Goal: Task Accomplishment & Management: Manage account settings

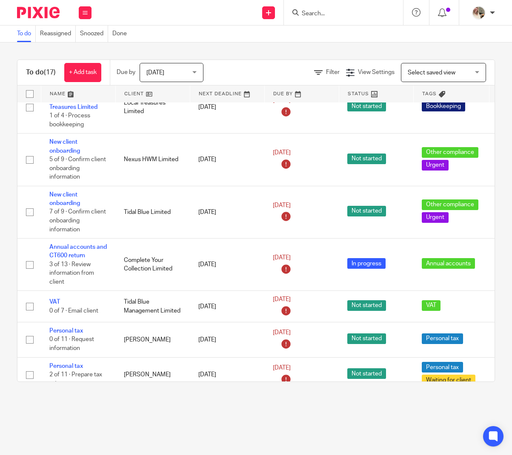
scroll to position [192, 0]
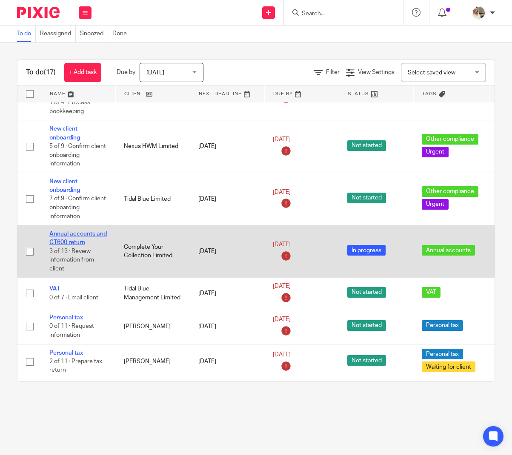
click at [71, 239] on link "Annual accounts and CT600 return" at bounding box center [77, 238] width 57 height 14
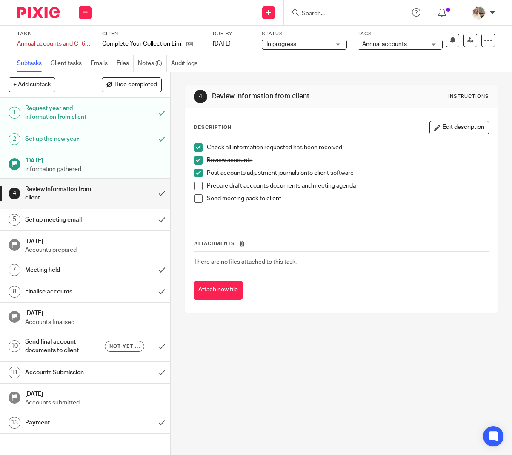
click at [197, 186] on span at bounding box center [198, 186] width 9 height 9
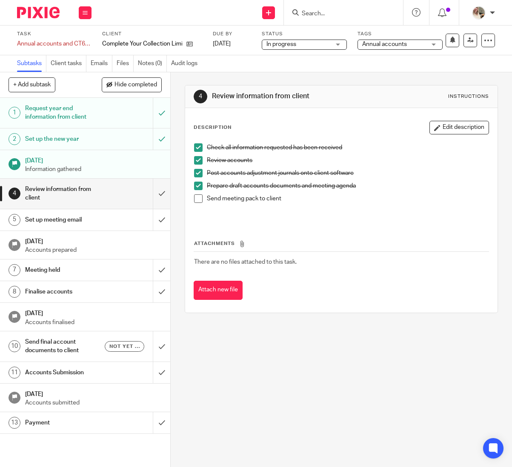
scroll to position [0, 0]
click at [76, 223] on h1 "Set up meeting email" at bounding box center [65, 220] width 80 height 13
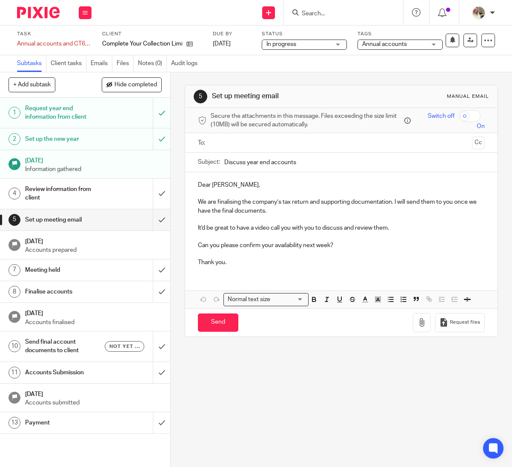
click at [123, 197] on div "Review information from client" at bounding box center [84, 194] width 119 height 22
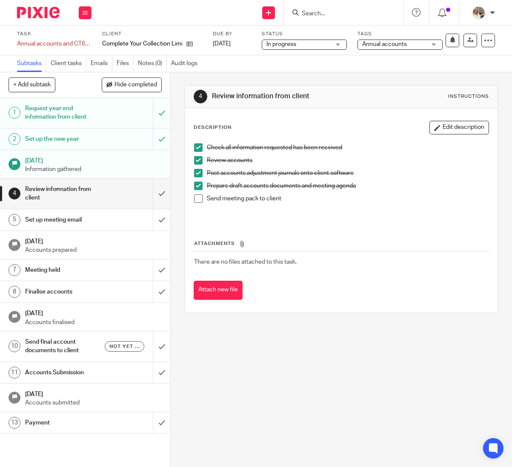
click at [201, 201] on span at bounding box center [198, 198] width 9 height 9
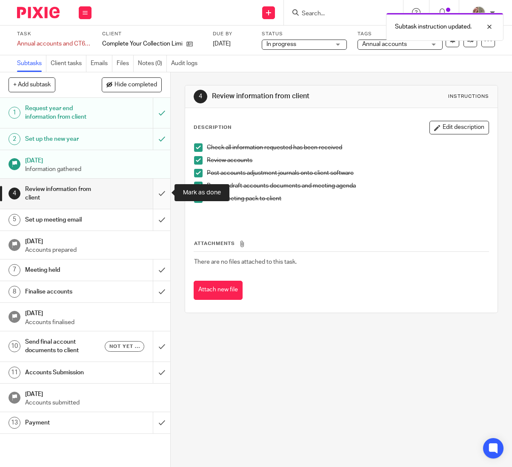
click at [161, 196] on input "submit" at bounding box center [85, 194] width 170 height 30
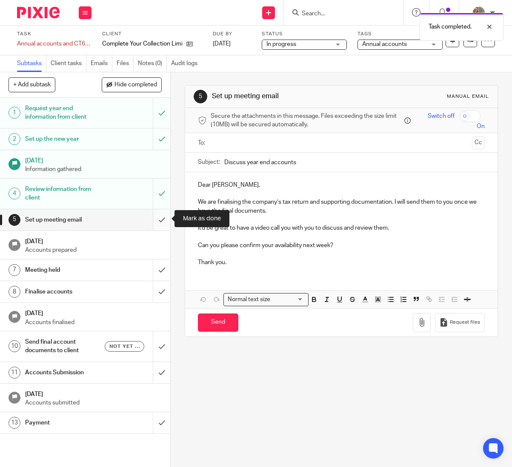
scroll to position [0, 0]
click at [163, 218] on input "submit" at bounding box center [85, 219] width 170 height 21
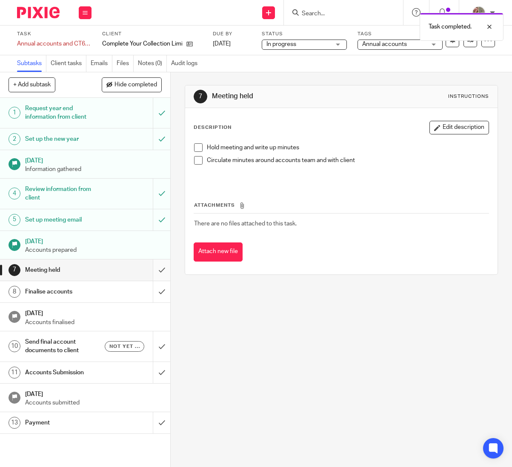
click at [163, 270] on input "submit" at bounding box center [85, 270] width 170 height 21
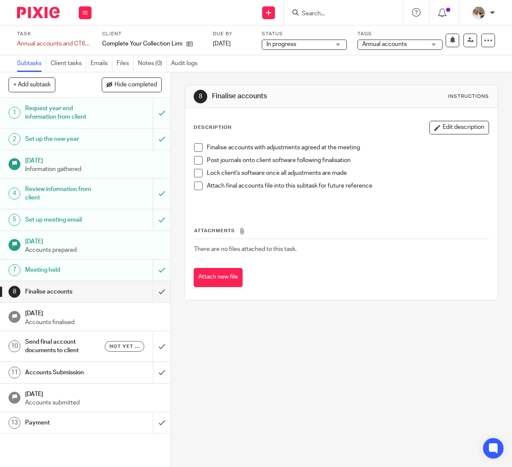
click at [197, 148] on span at bounding box center [198, 147] width 9 height 9
click at [199, 163] on span at bounding box center [198, 160] width 9 height 9
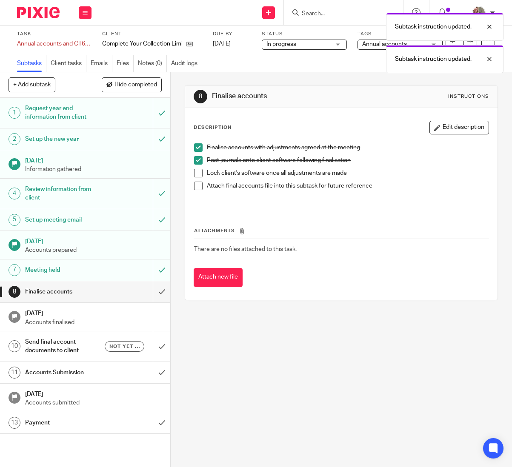
click at [200, 175] on span at bounding box center [198, 173] width 9 height 9
click at [199, 186] on span at bounding box center [198, 186] width 9 height 9
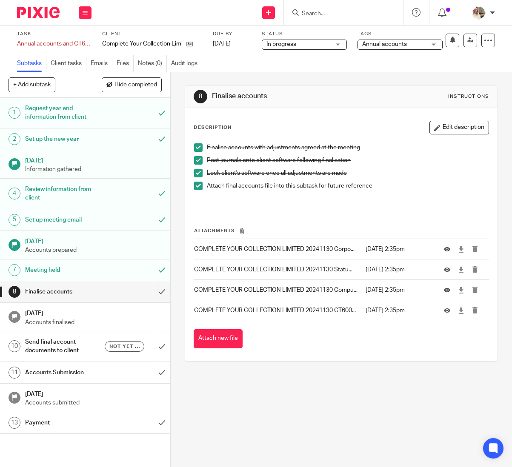
scroll to position [0, 0]
click at [157, 291] on input "submit" at bounding box center [85, 291] width 170 height 21
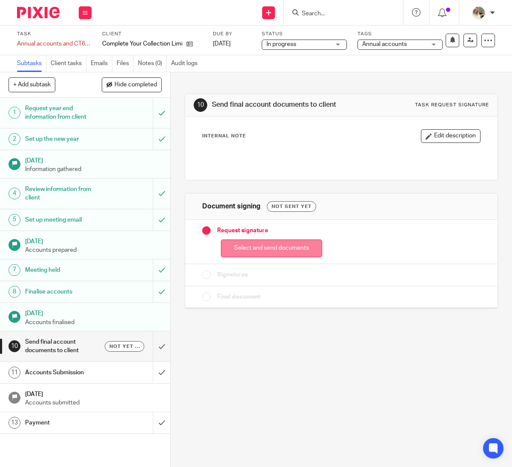
click at [273, 251] on button "Select and send documents" at bounding box center [271, 249] width 101 height 18
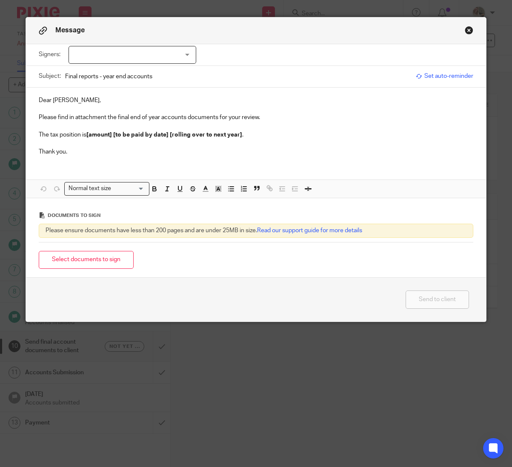
click at [125, 52] on div at bounding box center [132, 55] width 128 height 18
click at [121, 69] on li "Arran Godfrey" at bounding box center [132, 72] width 127 height 17
checkbox input "true"
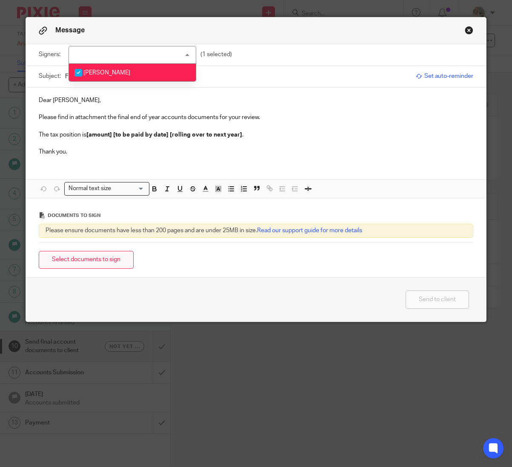
click at [112, 266] on button "Select documents to sign" at bounding box center [86, 260] width 95 height 18
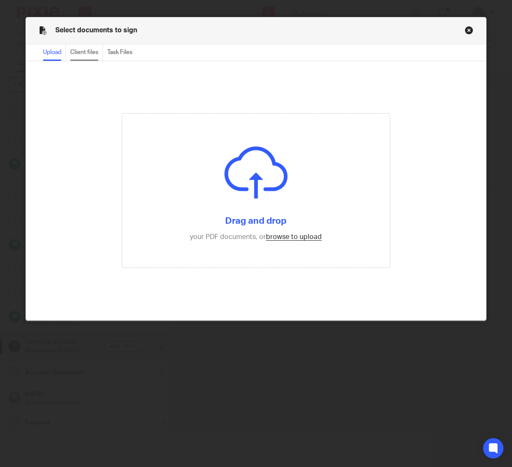
click at [94, 56] on div "Client files" at bounding box center [86, 52] width 33 height 17
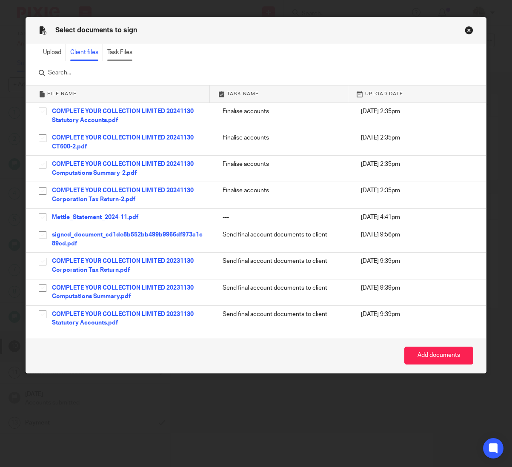
click at [120, 55] on div "Task Files" at bounding box center [121, 52] width 29 height 17
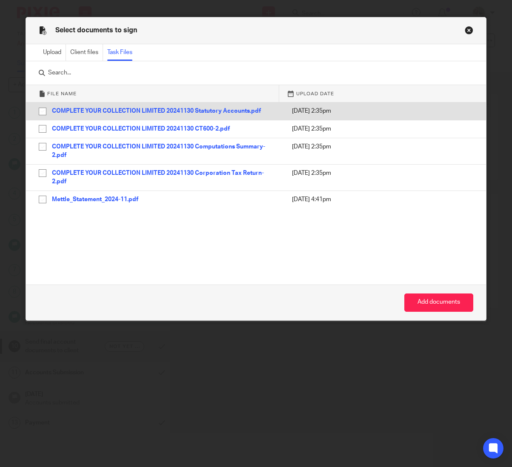
click at [42, 114] on input "checkbox" at bounding box center [42, 111] width 16 height 16
checkbox input "true"
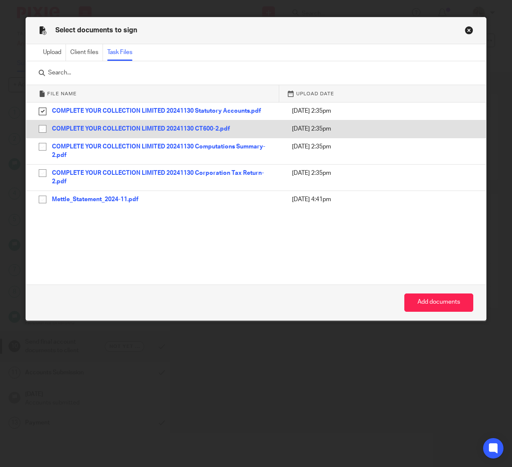
click at [43, 127] on input "checkbox" at bounding box center [42, 129] width 16 height 16
checkbox input "true"
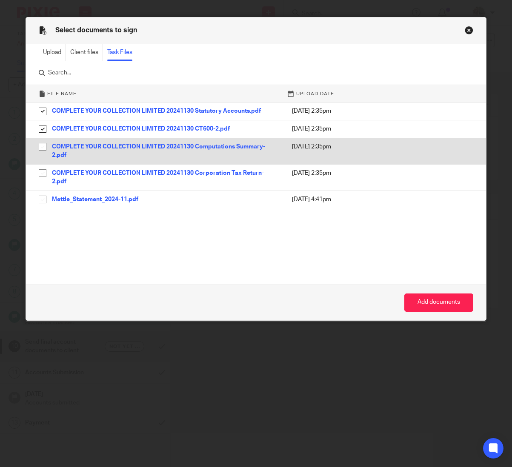
click at [43, 146] on input "checkbox" at bounding box center [42, 147] width 16 height 16
checkbox input "true"
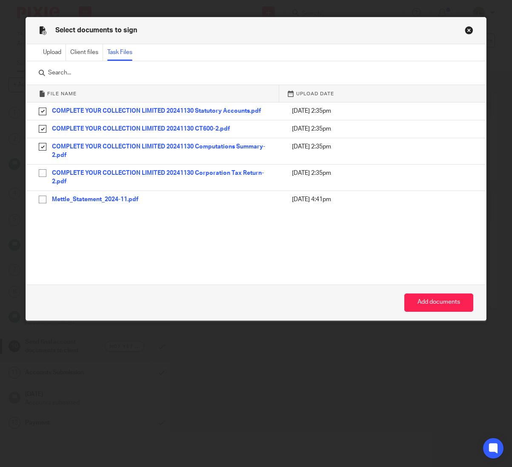
click at [446, 298] on button "Add documents" at bounding box center [438, 303] width 69 height 18
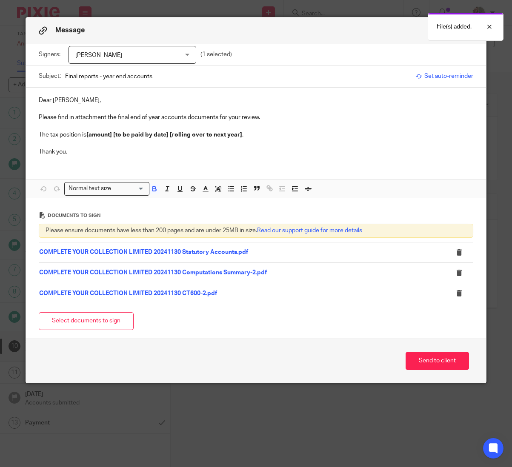
click at [106, 134] on strong "[amount] [to be paid by date] [rolling over to next year]" at bounding box center [164, 135] width 156 height 6
drag, startPoint x: 90, startPoint y: 134, endPoint x: 111, endPoint y: 134, distance: 20.8
click at [111, 134] on strong "[amount] [to be paid by date] [rolling over to next year]" at bounding box center [164, 135] width 156 height 6
drag, startPoint x: 106, startPoint y: 135, endPoint x: 141, endPoint y: 133, distance: 35.0
click at [107, 135] on strong "£133 [to be paid by date] [rolling over to next year]" at bounding box center [158, 135] width 144 height 6
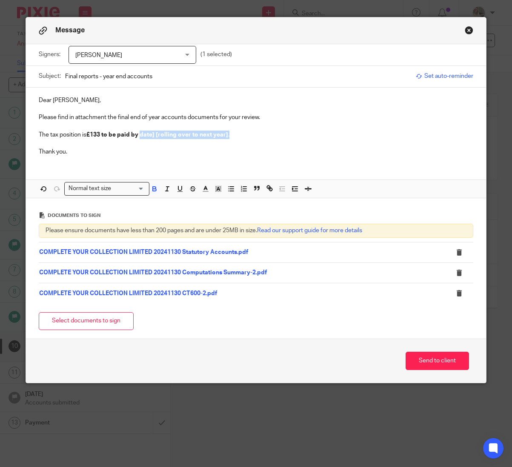
drag, startPoint x: 231, startPoint y: 134, endPoint x: 143, endPoint y: 134, distance: 88.9
click at [143, 134] on p "The tax position is £133 to be paid by date] [rolling over to next year] ." at bounding box center [256, 135] width 434 height 9
click at [271, 117] on p "Please find in attachment the final end of year accounts documents for your rev…" at bounding box center [256, 117] width 434 height 9
click at [450, 77] on span "Set auto-reminder" at bounding box center [444, 76] width 57 height 9
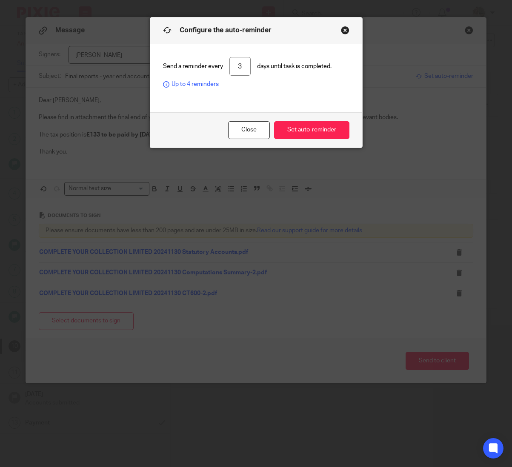
click at [244, 64] on input "3" at bounding box center [239, 66] width 21 height 19
type input "1"
click at [313, 127] on button "Set auto-reminder" at bounding box center [311, 130] width 75 height 18
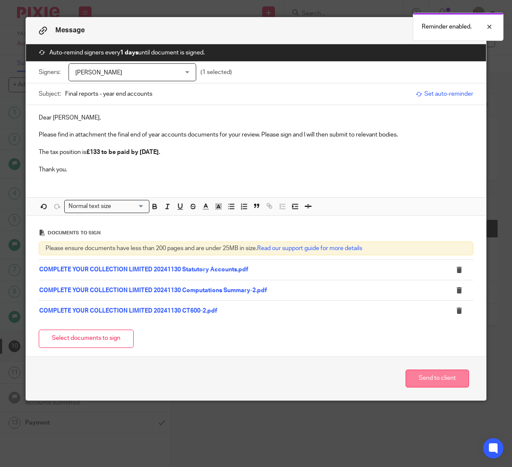
scroll to position [0, 0]
click at [454, 382] on button "Send to client" at bounding box center [436, 379] width 63 height 18
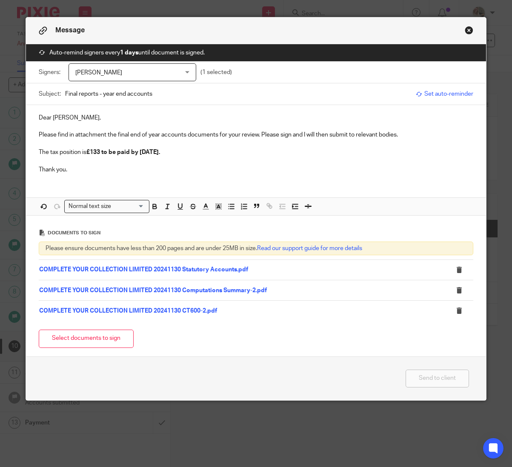
scroll to position [0, 0]
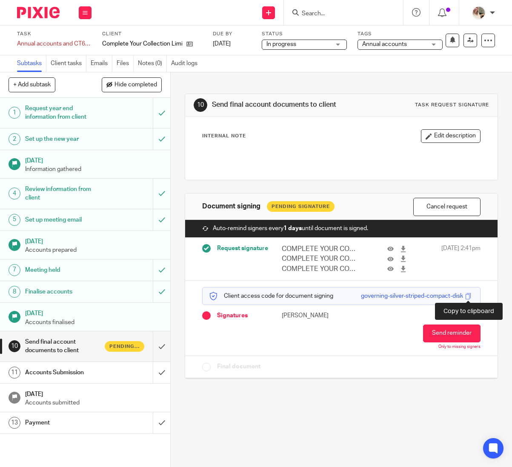
click at [467, 296] on span at bounding box center [468, 296] width 6 height 6
click at [468, 297] on span at bounding box center [468, 296] width 6 height 6
click at [469, 296] on span at bounding box center [468, 296] width 6 height 6
click at [342, 45] on div "In progress In progress" at bounding box center [304, 45] width 85 height 10
click at [415, 46] on span "Annual accounts" at bounding box center [394, 44] width 64 height 9
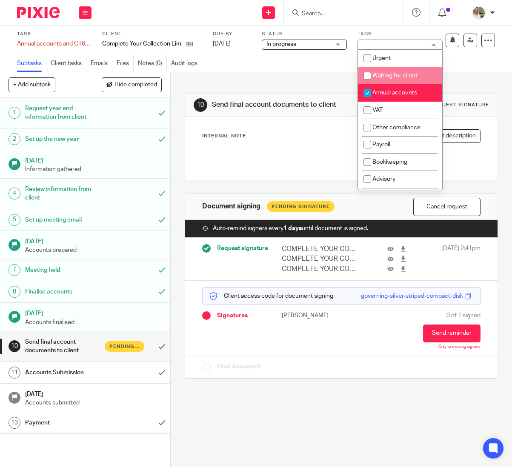
click at [400, 75] on span "Waiting for client" at bounding box center [394, 76] width 45 height 6
checkbox input "true"
click at [86, 10] on icon at bounding box center [85, 12] width 5 height 5
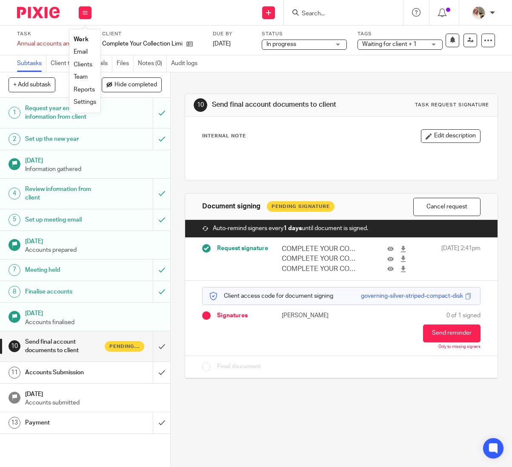
click at [85, 49] on link "Email" at bounding box center [81, 52] width 14 height 6
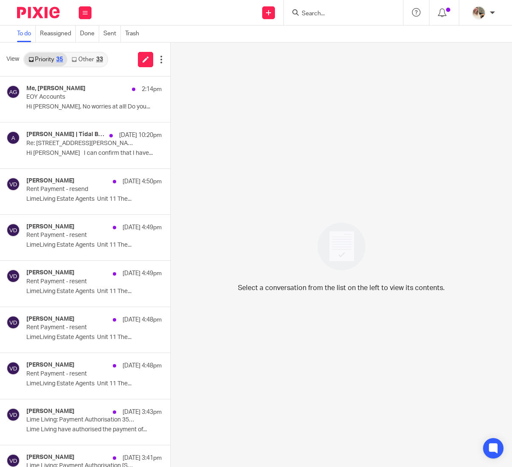
click at [87, 61] on link "Other 33" at bounding box center [87, 60] width 40 height 14
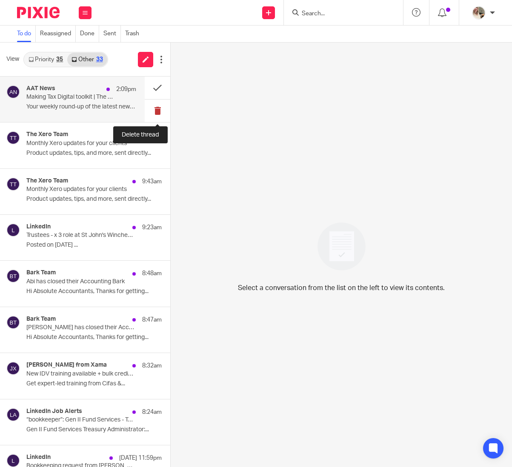
click at [154, 110] on button at bounding box center [158, 111] width 26 height 23
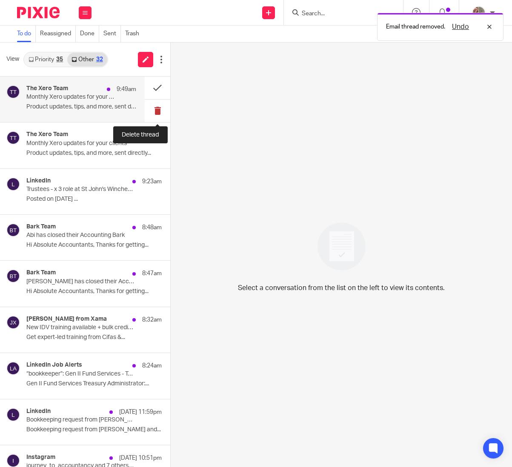
click at [156, 113] on button at bounding box center [158, 111] width 26 height 23
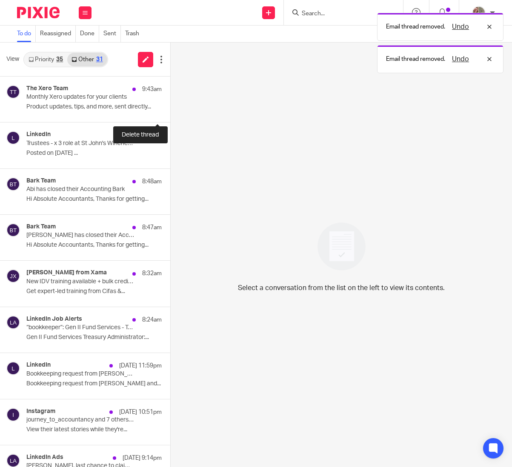
click at [170, 113] on button at bounding box center [173, 111] width 7 height 23
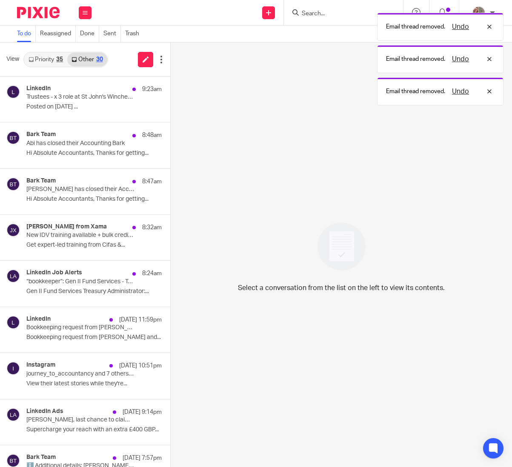
click at [170, 113] on button at bounding box center [173, 111] width 7 height 23
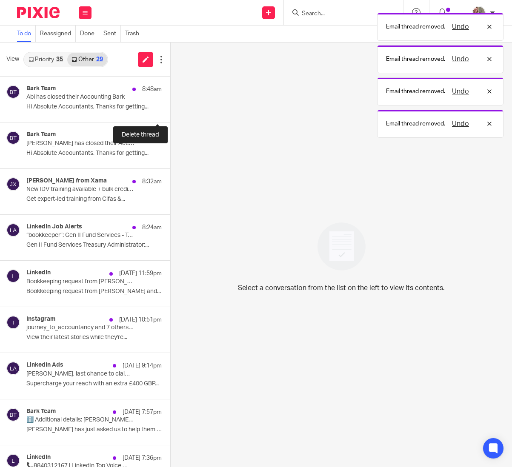
click at [170, 113] on button at bounding box center [173, 111] width 7 height 23
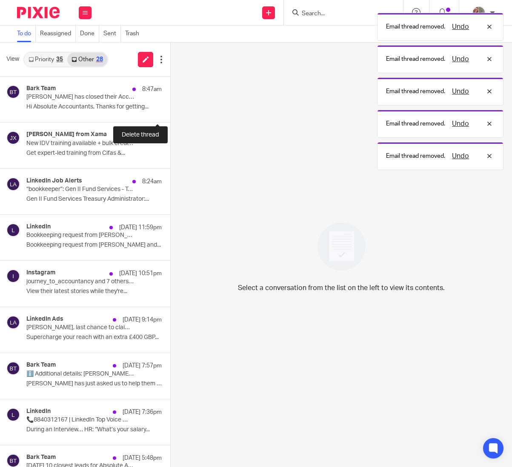
click at [170, 113] on button at bounding box center [173, 111] width 7 height 23
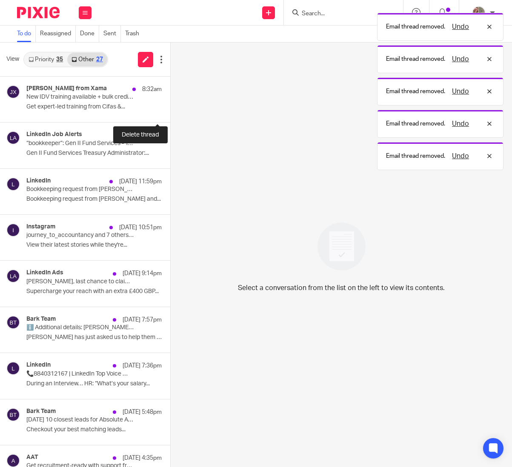
click at [170, 113] on button at bounding box center [173, 111] width 7 height 23
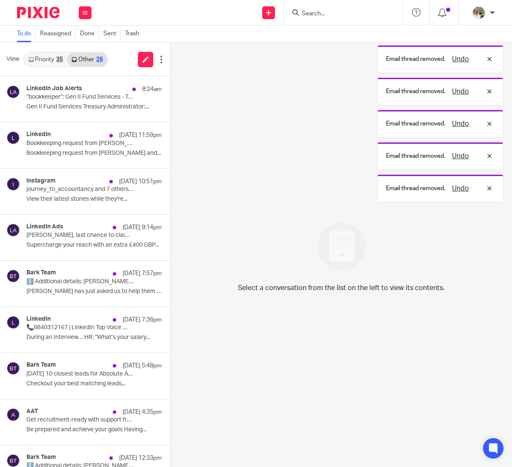
click at [170, 113] on button at bounding box center [173, 111] width 7 height 23
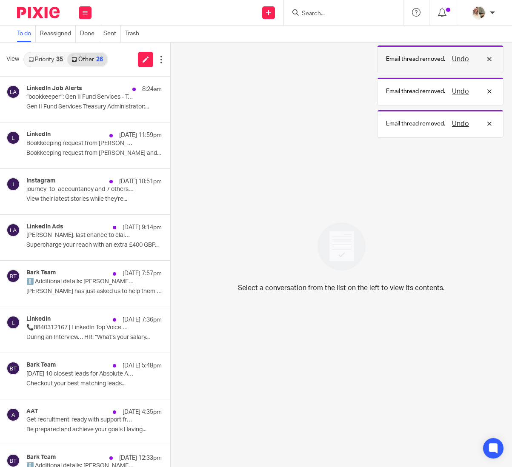
click at [462, 60] on button "Undo" at bounding box center [460, 59] width 22 height 10
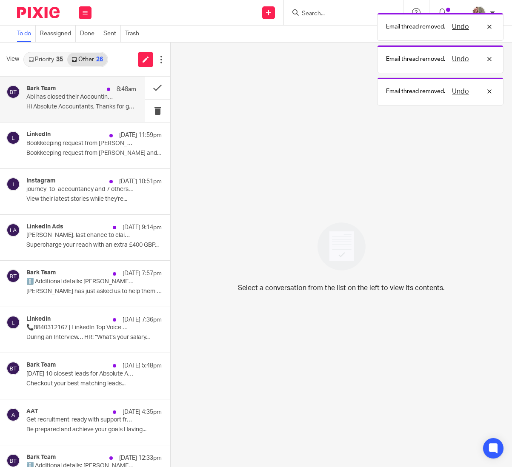
click at [71, 106] on p "Hi Absolute Accountants, Thanks for getting..." at bounding box center [81, 106] width 110 height 7
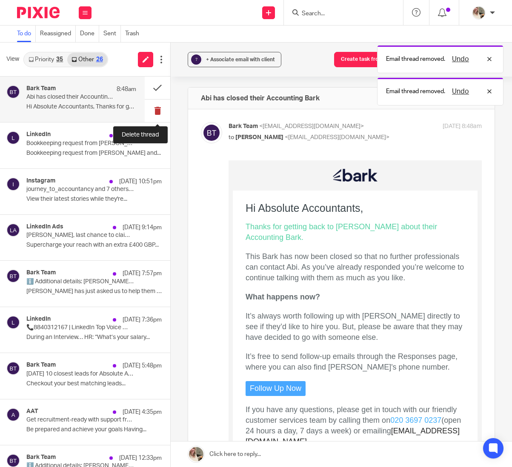
click at [154, 111] on button at bounding box center [158, 111] width 26 height 23
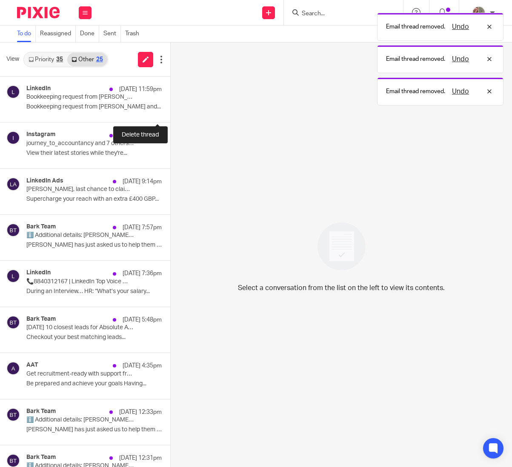
click at [170, 111] on button at bounding box center [173, 111] width 7 height 23
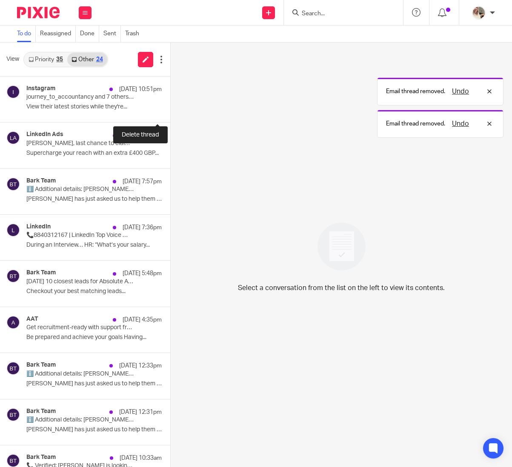
click at [170, 111] on button at bounding box center [173, 111] width 7 height 23
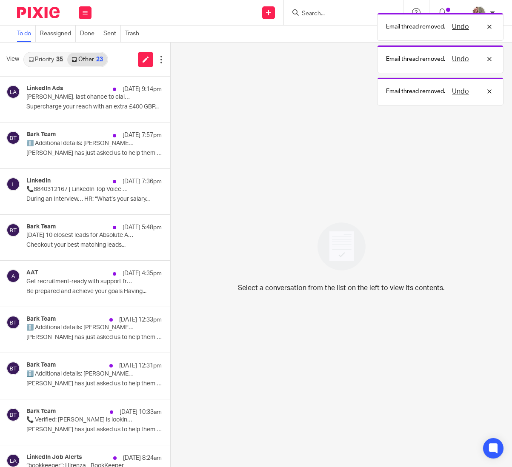
click at [170, 111] on button at bounding box center [173, 111] width 7 height 23
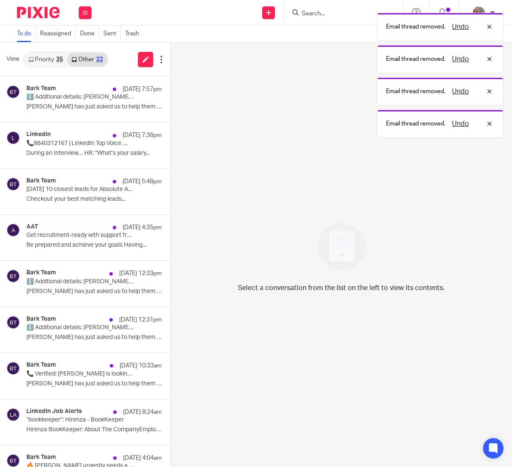
click at [170, 111] on button at bounding box center [173, 111] width 7 height 23
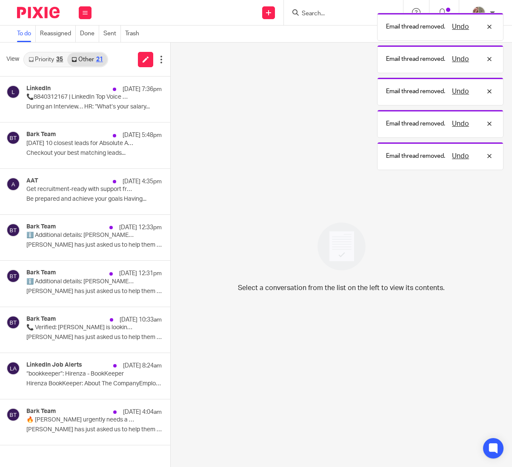
click at [170, 111] on button at bounding box center [173, 111] width 7 height 23
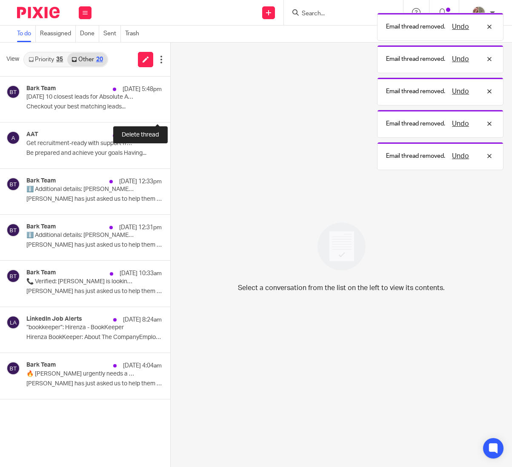
click at [170, 111] on button at bounding box center [173, 111] width 7 height 23
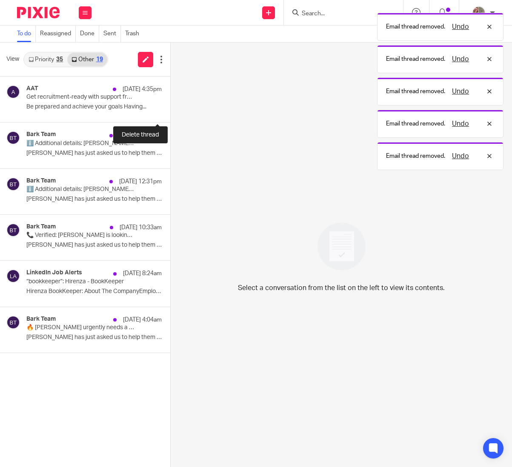
click at [170, 111] on button at bounding box center [173, 111] width 7 height 23
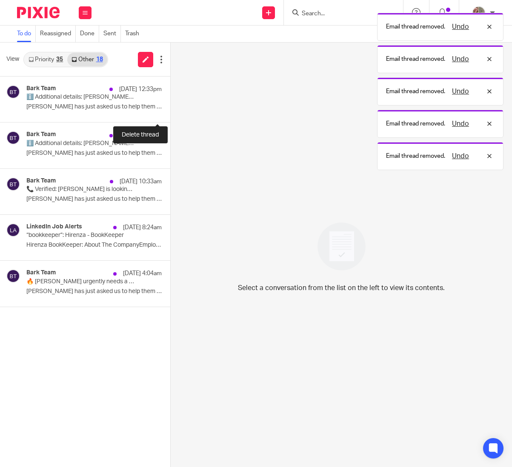
click at [170, 111] on button at bounding box center [173, 111] width 7 height 23
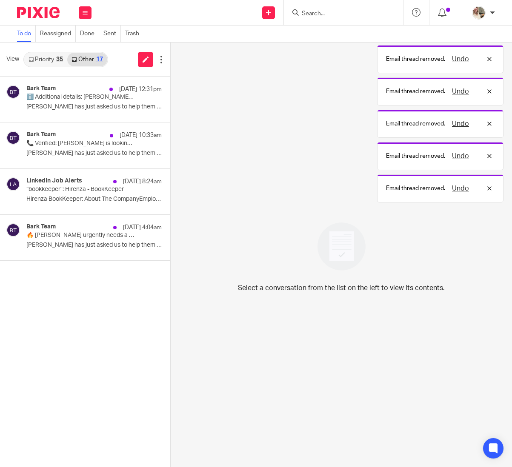
click at [170, 111] on button at bounding box center [173, 111] width 7 height 23
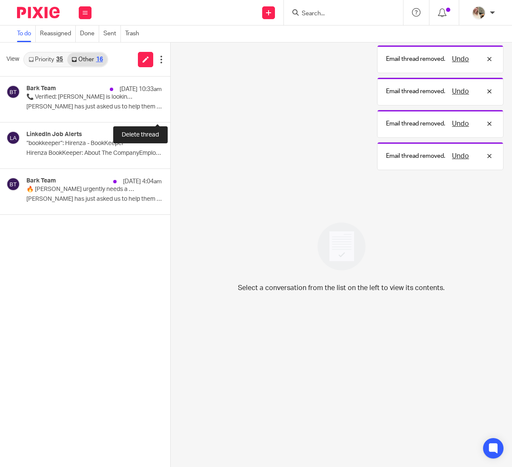
click at [170, 111] on button at bounding box center [173, 111] width 7 height 23
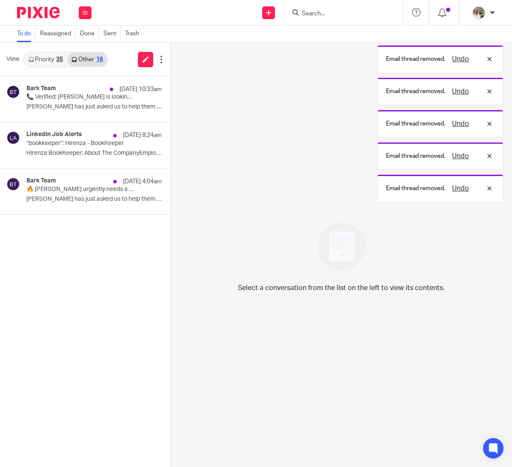
click at [170, 111] on button at bounding box center [173, 111] width 7 height 23
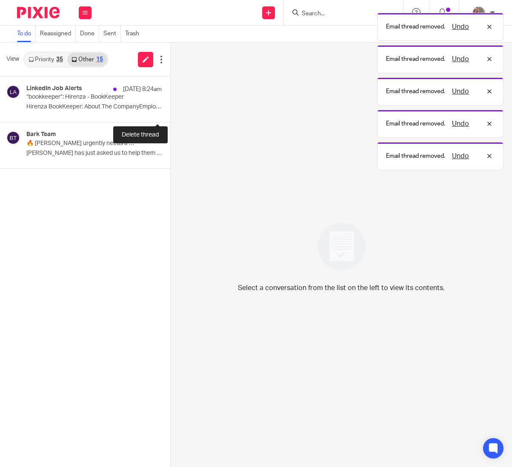
click at [170, 111] on button at bounding box center [173, 111] width 7 height 23
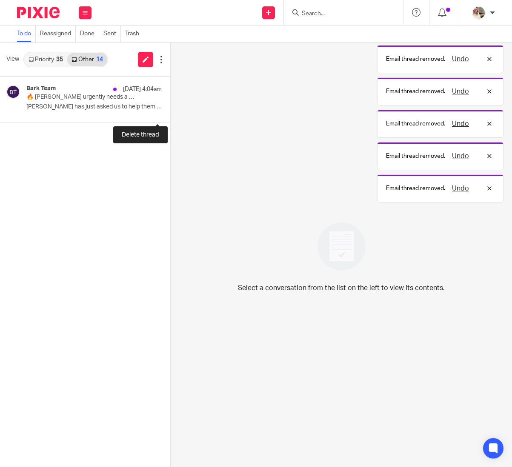
click at [170, 111] on button at bounding box center [173, 111] width 7 height 23
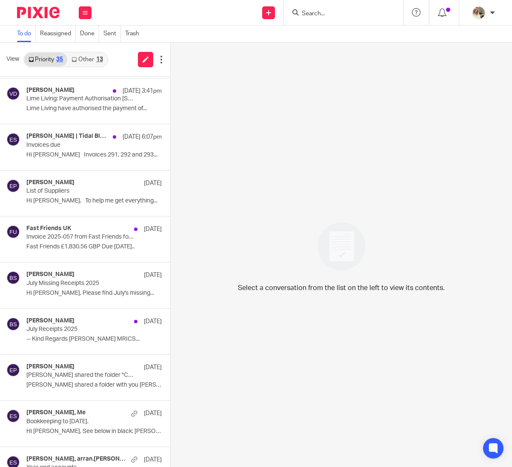
scroll to position [368, 0]
click at [90, 58] on link "Other 13" at bounding box center [87, 60] width 40 height 14
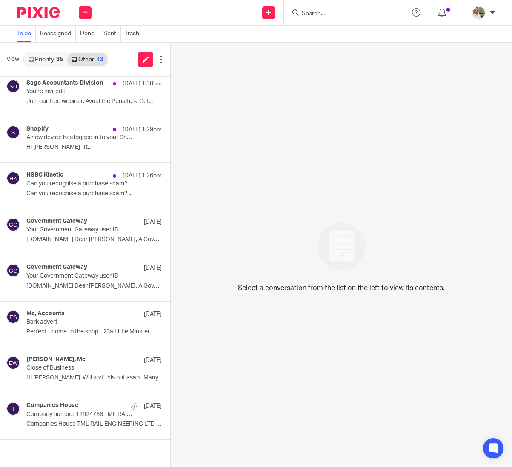
scroll to position [0, 0]
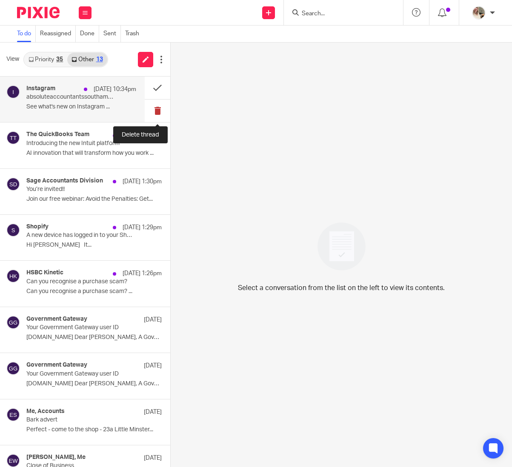
click at [151, 112] on button at bounding box center [158, 111] width 26 height 23
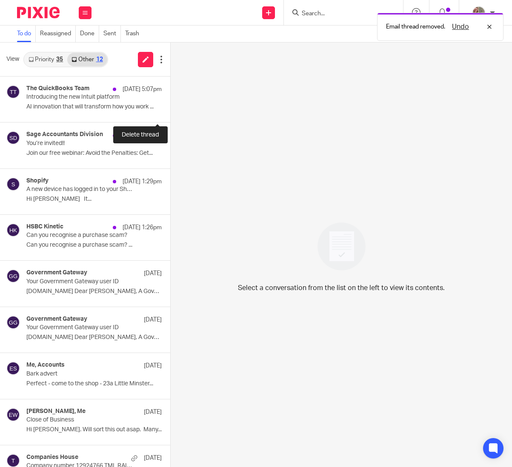
click at [170, 112] on button at bounding box center [173, 111] width 7 height 23
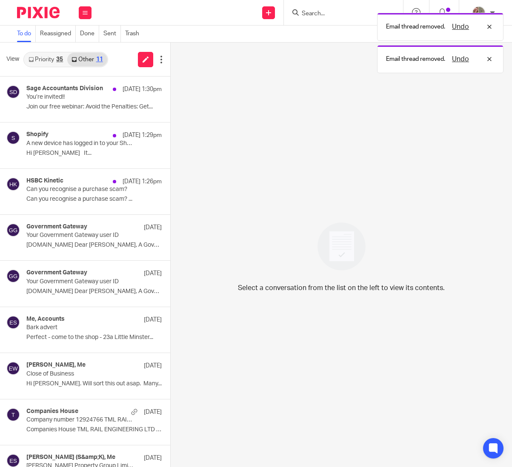
click at [170, 112] on button at bounding box center [173, 111] width 7 height 23
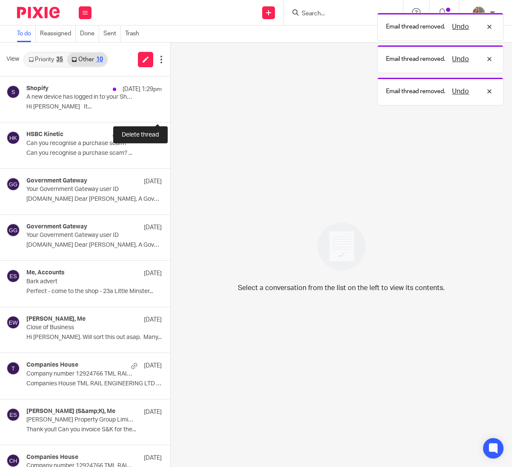
click at [170, 112] on button at bounding box center [173, 111] width 7 height 23
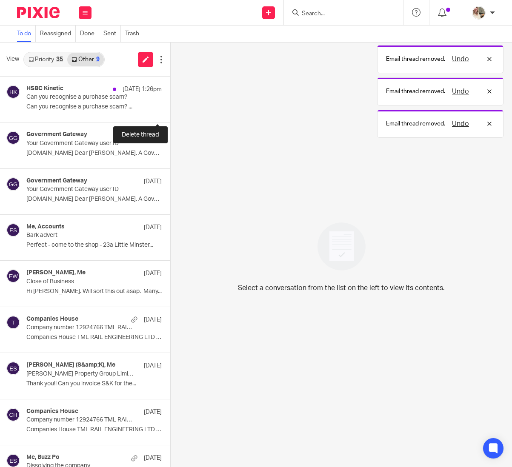
click at [170, 112] on button at bounding box center [173, 111] width 7 height 23
